Goal: Go to known website: Access a specific website the user already knows

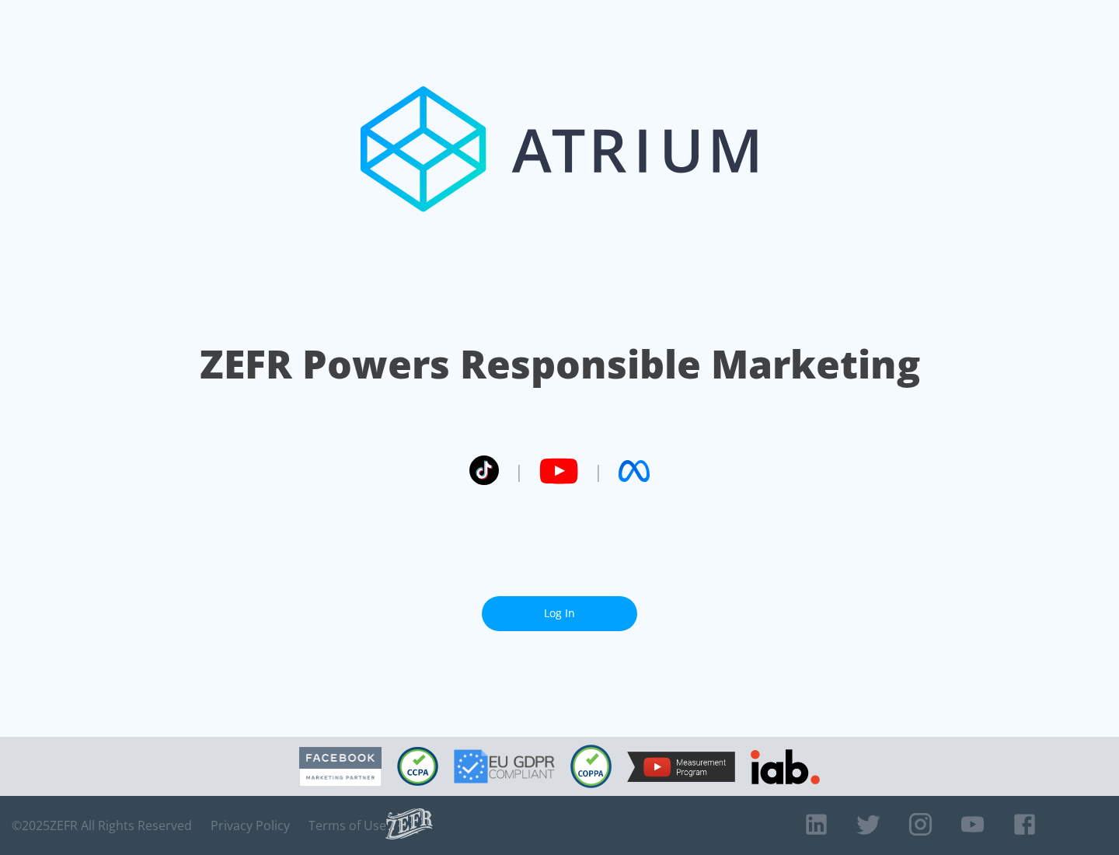
click at [560, 613] on link "Log In" at bounding box center [559, 613] width 155 height 35
